Goal: Information Seeking & Learning: Learn about a topic

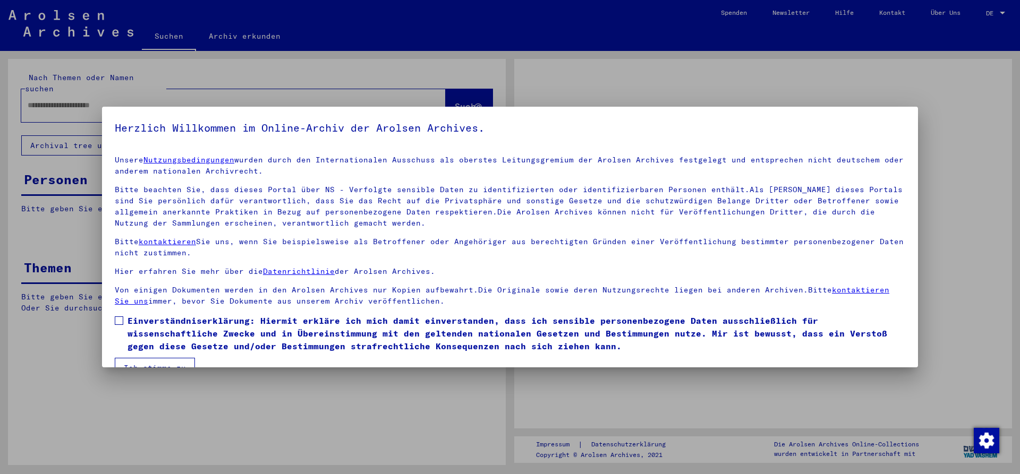
type input "**********"
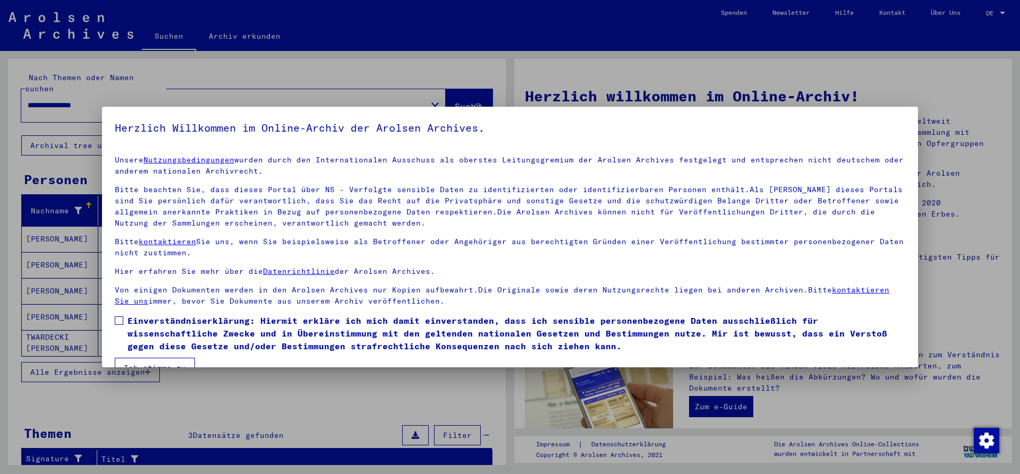
scroll to position [23, 0]
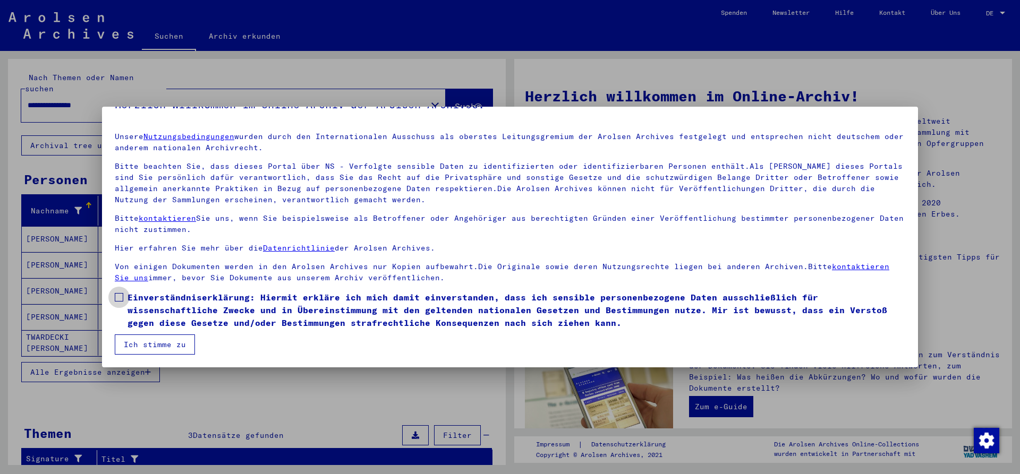
click at [119, 300] on span at bounding box center [119, 297] width 8 height 8
click at [176, 345] on button "Ich stimme zu" at bounding box center [155, 345] width 80 height 20
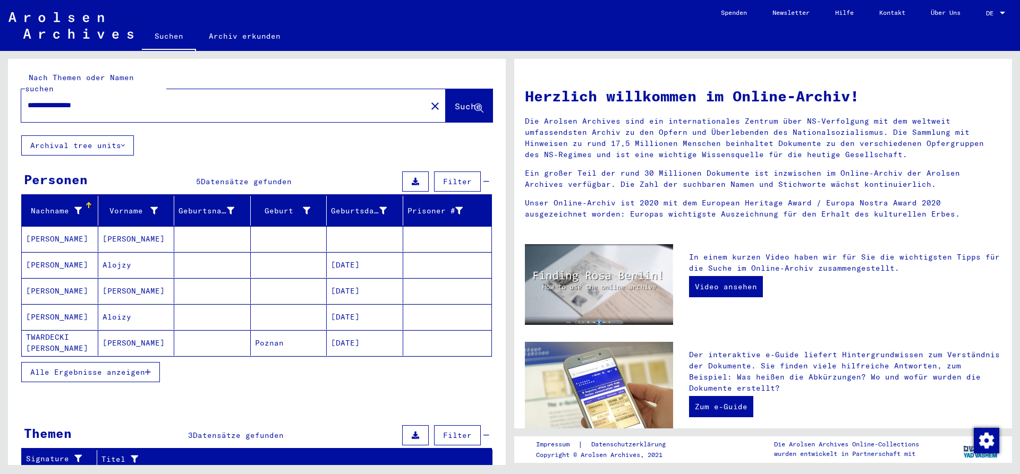
click at [45, 333] on mat-cell "TWARDECKI [PERSON_NAME]" at bounding box center [60, 342] width 76 height 25
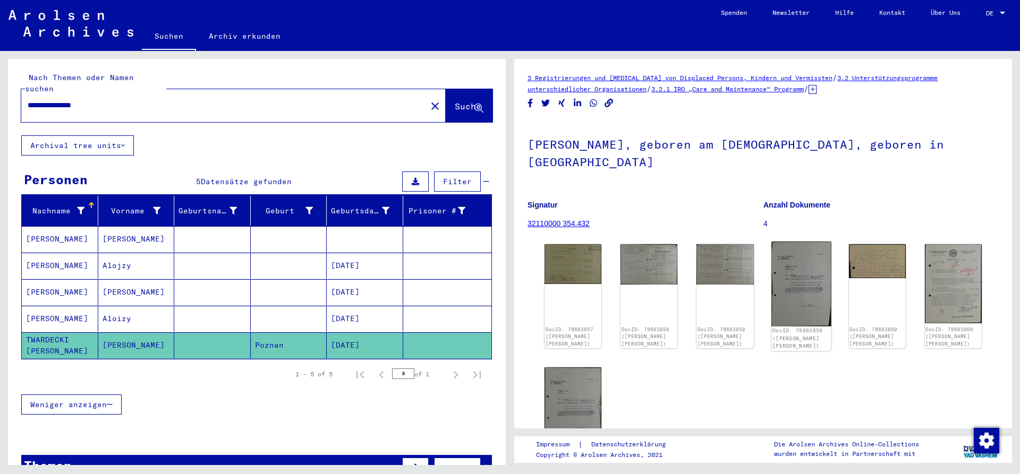
click at [790, 288] on img at bounding box center [801, 284] width 60 height 84
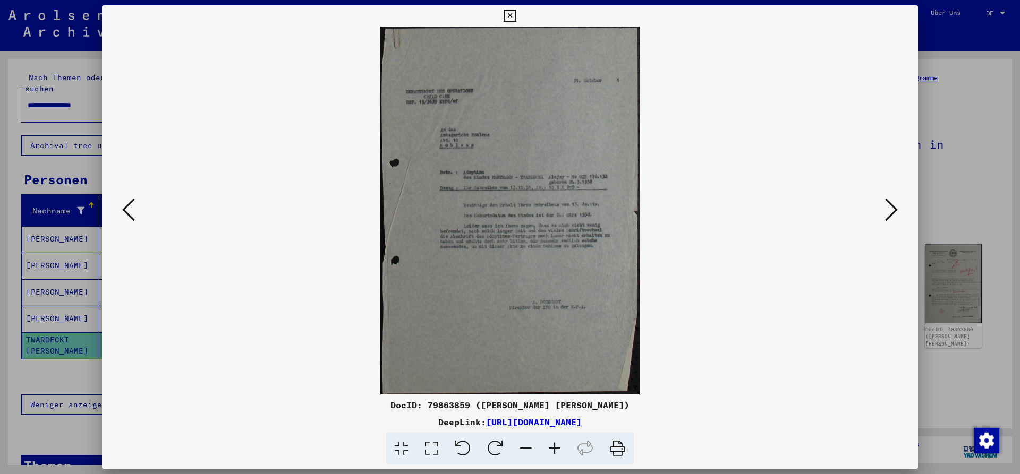
click at [893, 211] on icon at bounding box center [891, 209] width 13 height 25
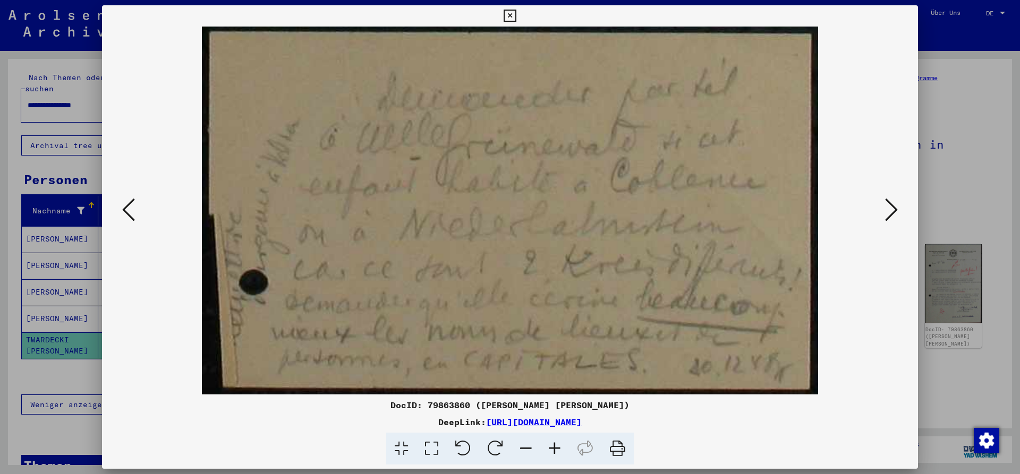
click at [893, 211] on icon at bounding box center [891, 209] width 13 height 25
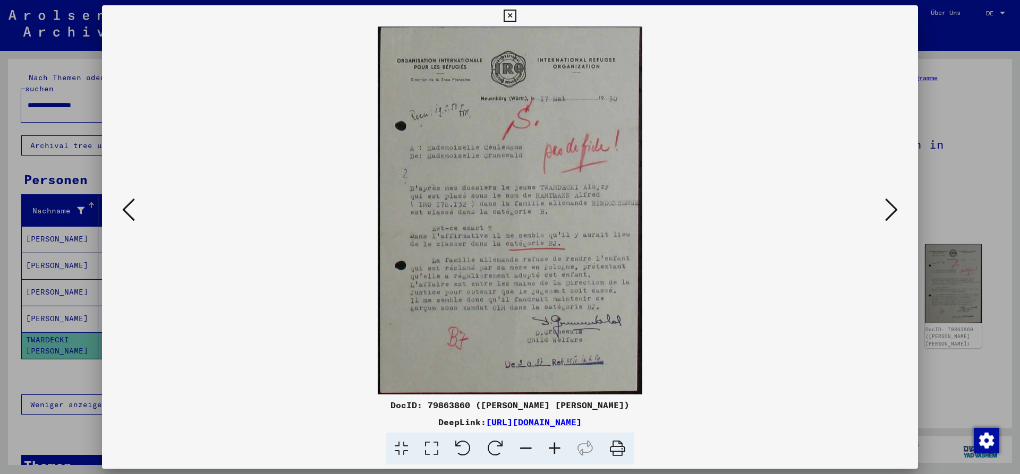
click at [893, 211] on icon at bounding box center [891, 209] width 13 height 25
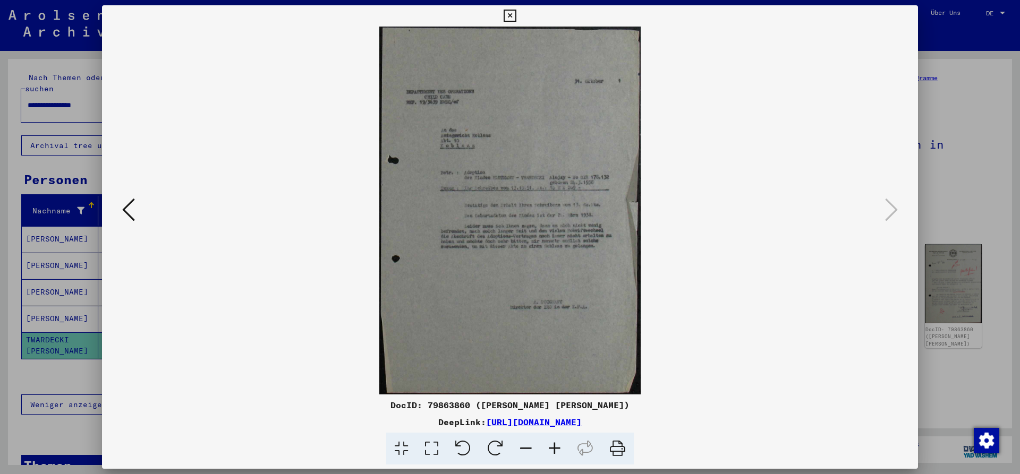
click at [516, 14] on icon at bounding box center [509, 16] width 12 height 13
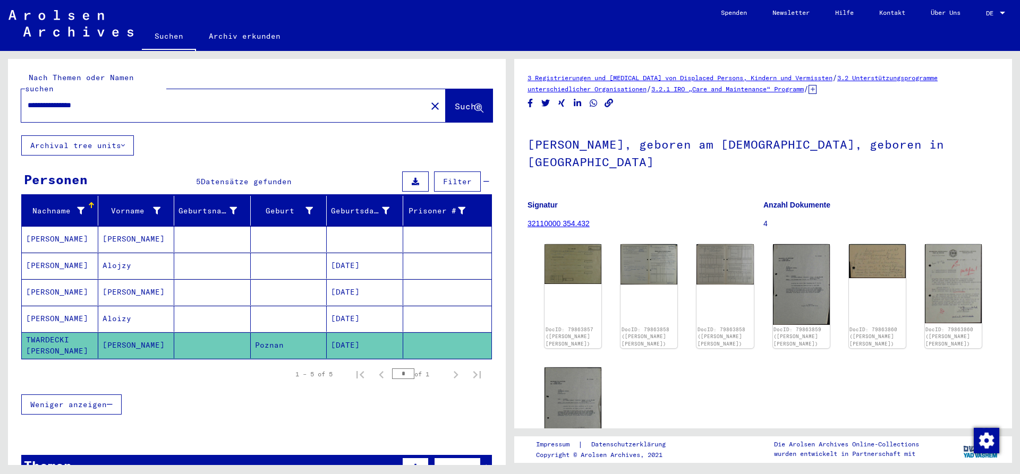
click at [62, 307] on mat-cell "[PERSON_NAME]" at bounding box center [60, 319] width 76 height 26
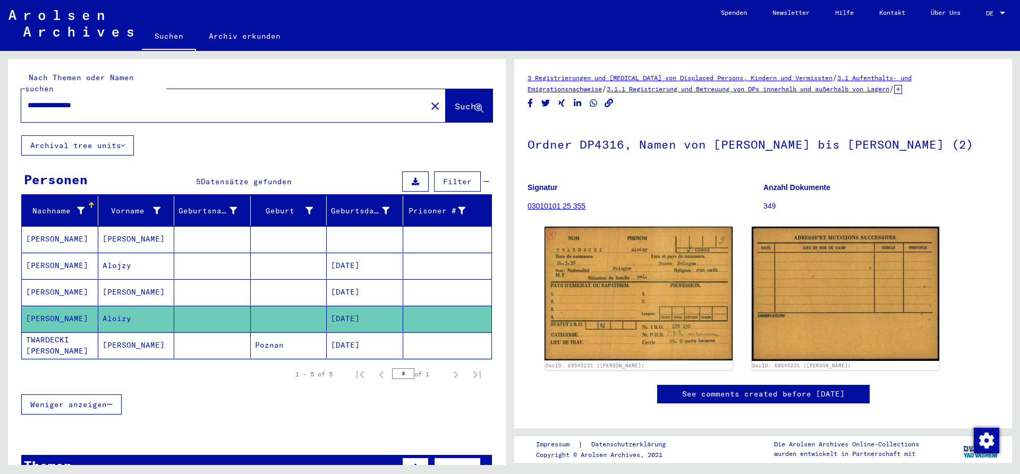
click at [54, 285] on mat-cell "[PERSON_NAME]" at bounding box center [60, 292] width 76 height 26
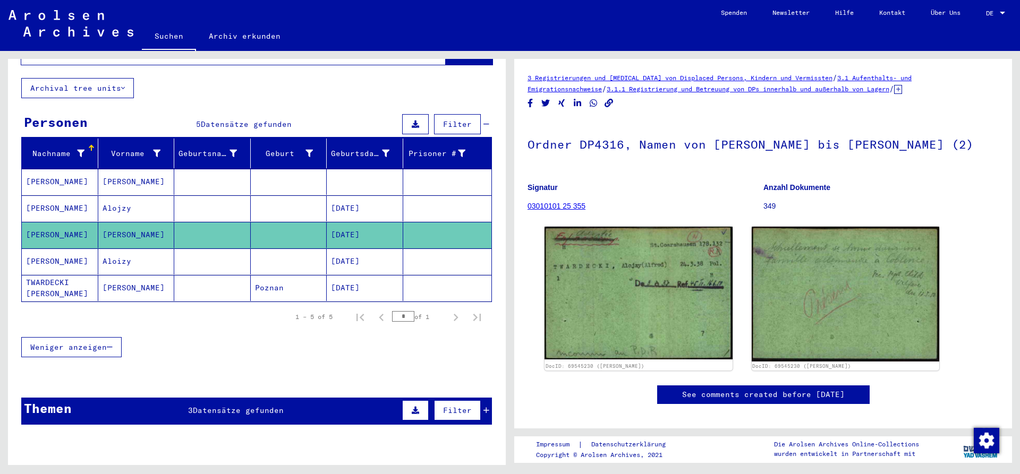
scroll to position [115, 0]
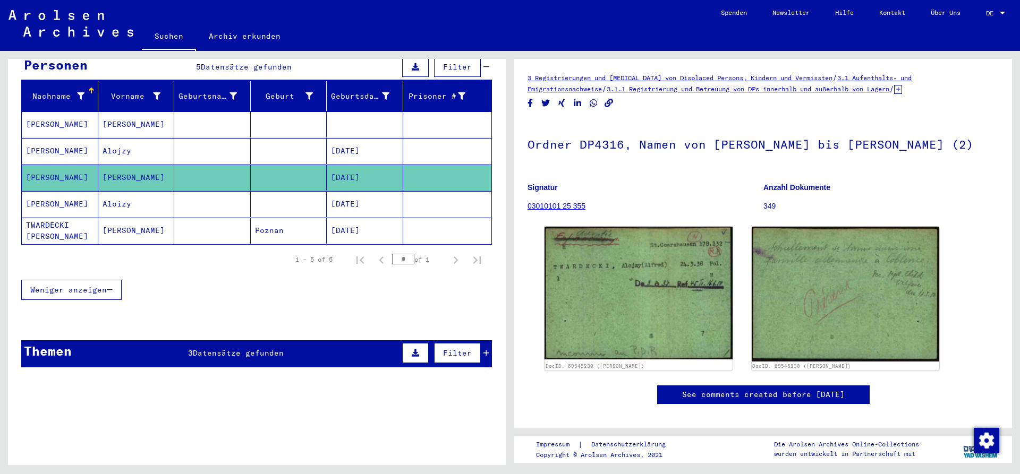
click at [485, 349] on icon at bounding box center [486, 352] width 6 height 7
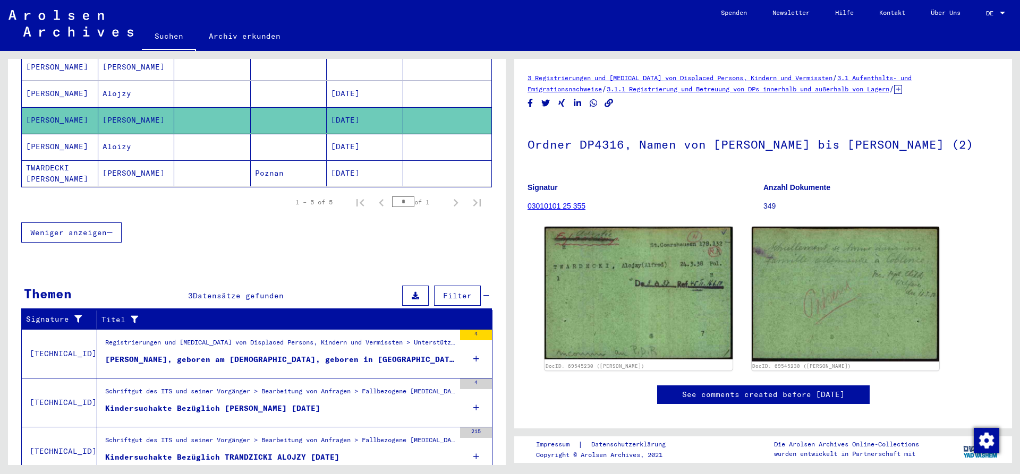
scroll to position [203, 0]
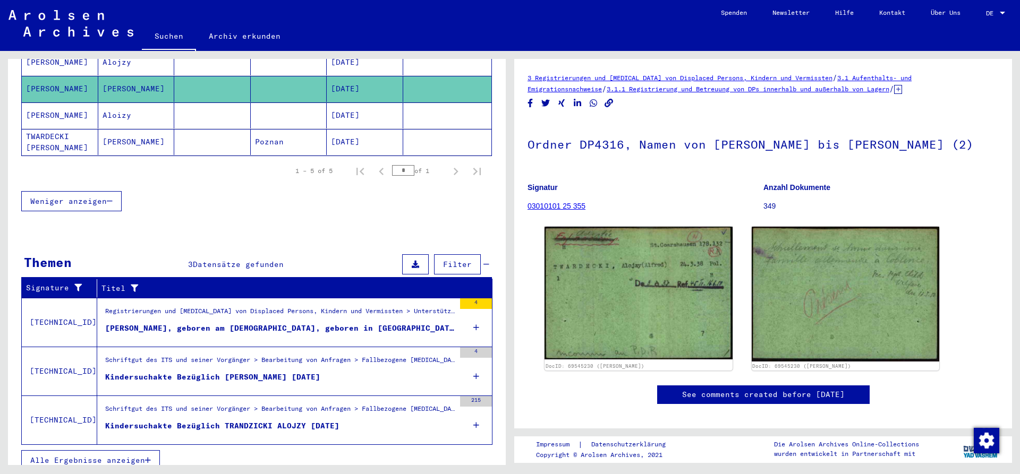
click at [249, 404] on div "Schriftgut des ITS und seiner Vorgänger > Bearbeitung von Anfragen > Fallbezoge…" at bounding box center [279, 411] width 349 height 15
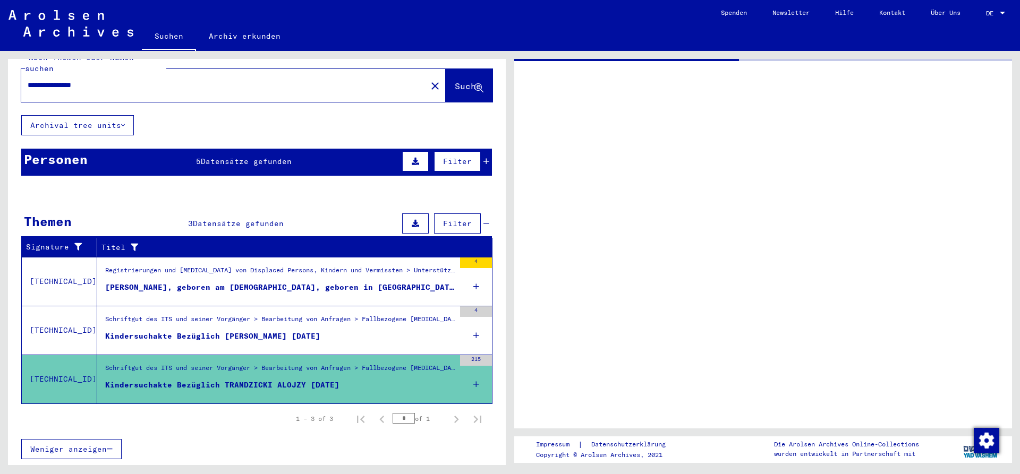
scroll to position [9, 0]
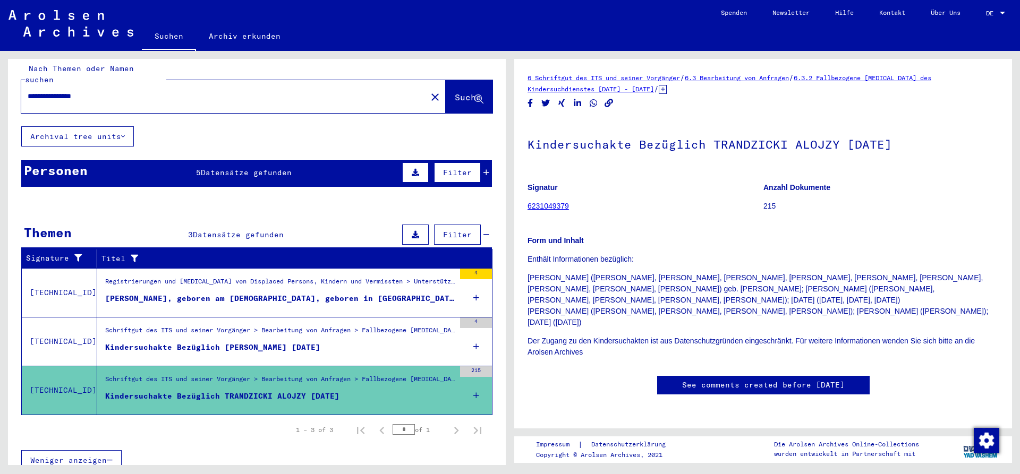
click at [340, 342] on figure "Kindersuchakte Bezüglich [PERSON_NAME] [DATE]" at bounding box center [279, 350] width 349 height 16
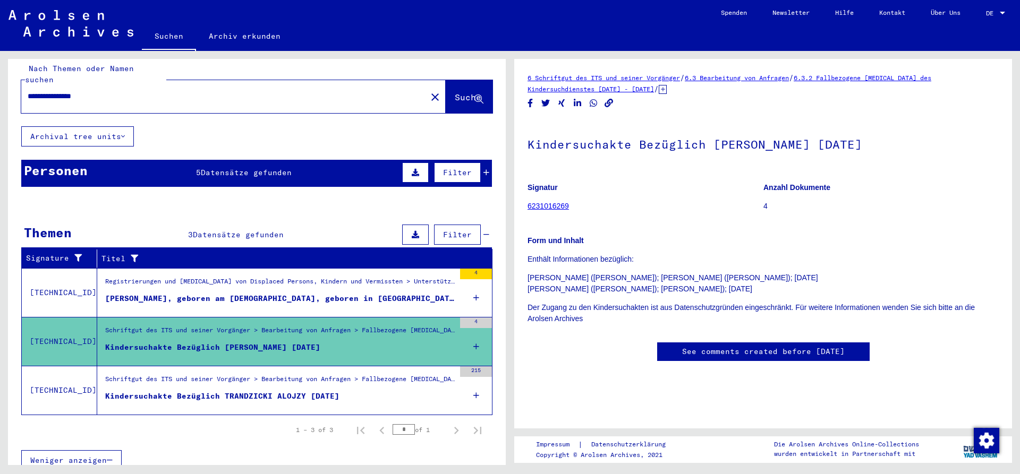
drag, startPoint x: 590, startPoint y: 148, endPoint x: 919, endPoint y: 141, distance: 329.3
click at [919, 141] on h1 "Kindersuchakte Bezüglich [PERSON_NAME] [DATE]" at bounding box center [762, 143] width 471 height 47
click at [336, 277] on div "Registrierungen und [MEDICAL_DATA] von Displaced Persons, Kindern und Vermisste…" at bounding box center [279, 284] width 349 height 15
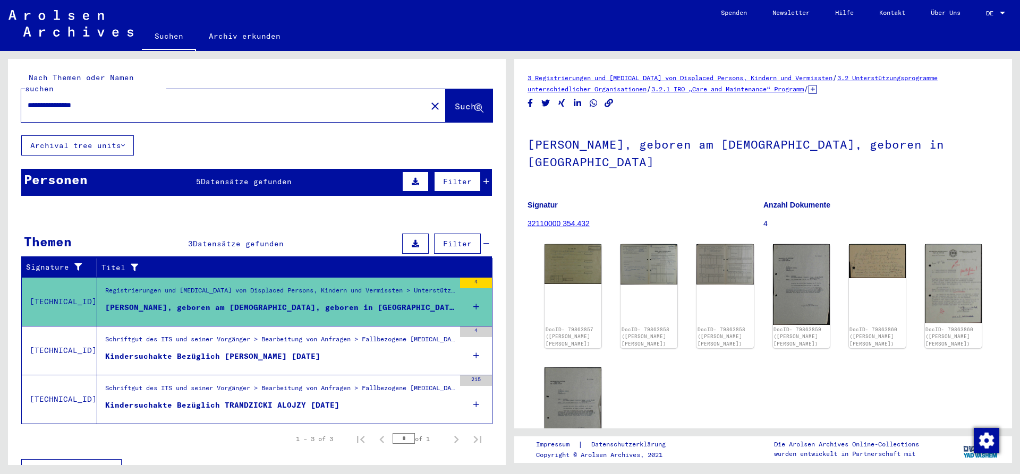
click at [488, 178] on icon at bounding box center [486, 181] width 6 height 7
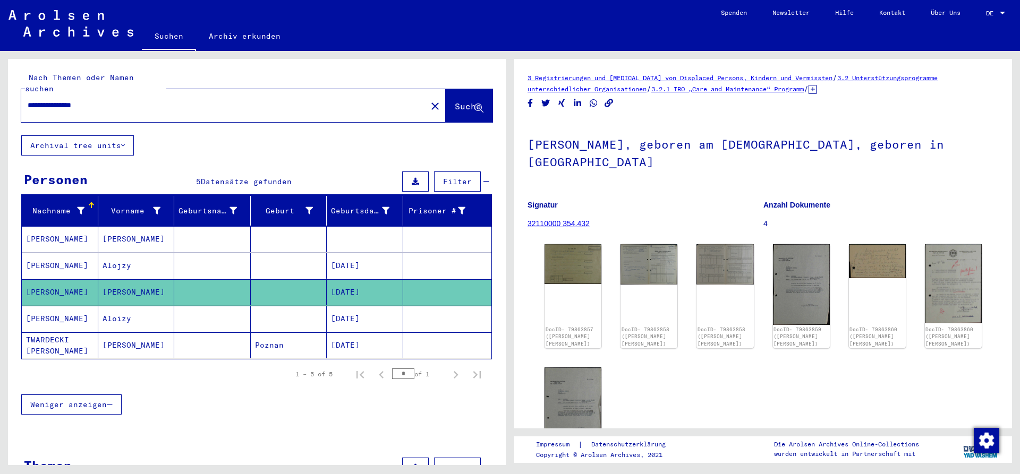
click at [68, 226] on mat-cell "[PERSON_NAME]" at bounding box center [60, 239] width 76 height 26
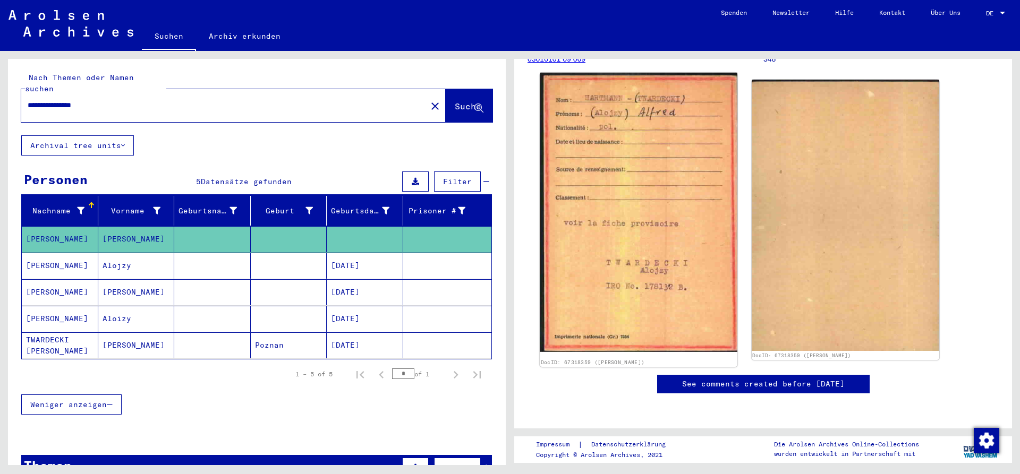
scroll to position [229, 0]
